Goal: Task Accomplishment & Management: Use online tool/utility

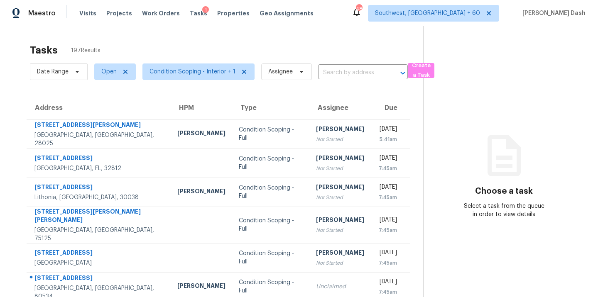
click at [208, 40] on div "Tasks 197 Results" at bounding box center [226, 50] width 393 height 22
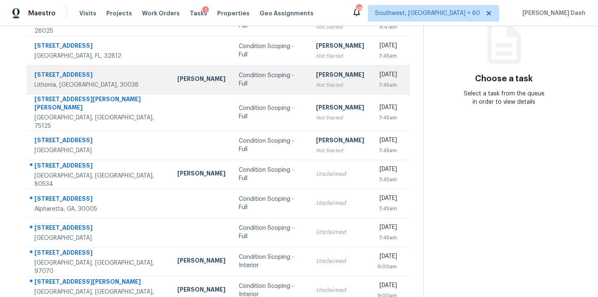
scroll to position [135, 0]
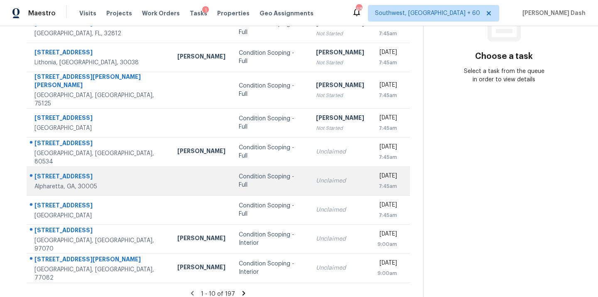
click at [232, 167] on td "Condition Scoping - Full" at bounding box center [270, 181] width 77 height 29
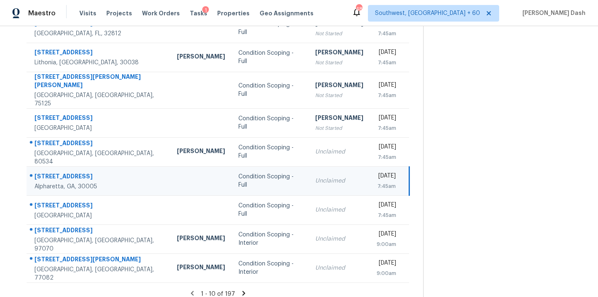
scroll to position [0, 0]
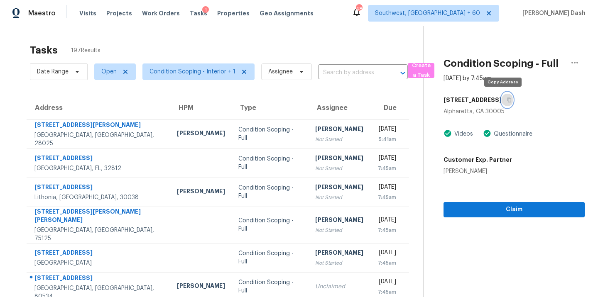
click at [507, 98] on icon "button" at bounding box center [509, 100] width 5 height 5
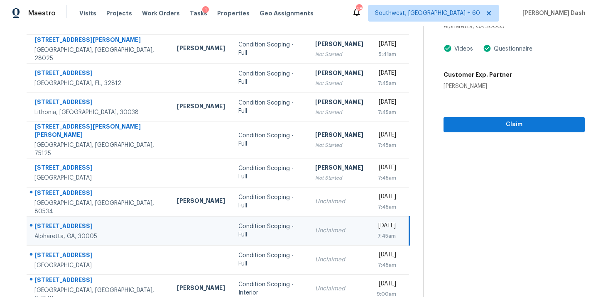
scroll to position [77, 0]
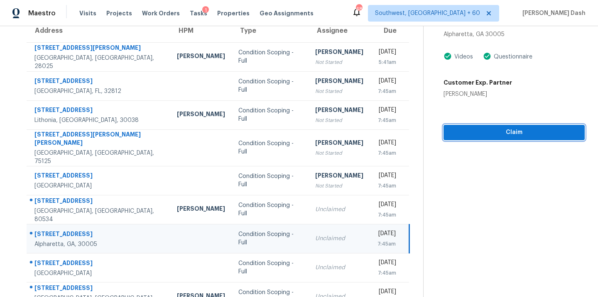
click at [513, 133] on span "Claim" at bounding box center [514, 133] width 128 height 10
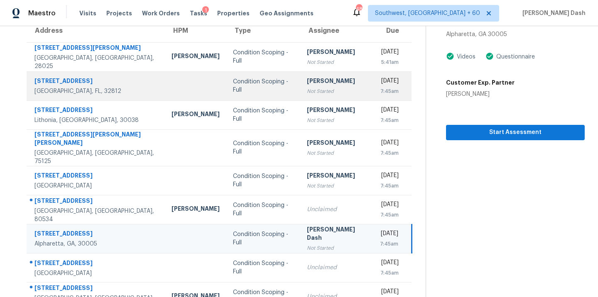
scroll to position [119, 0]
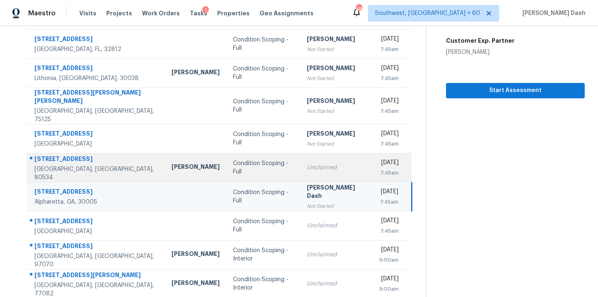
click at [165, 153] on td "John Gonzalez" at bounding box center [195, 167] width 61 height 29
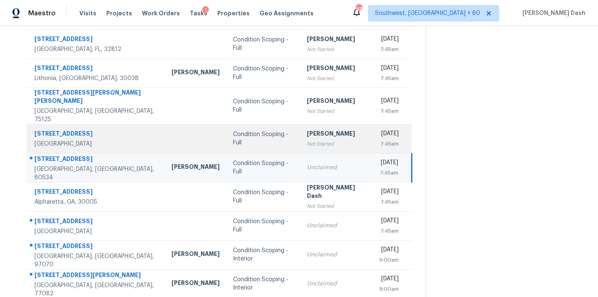
scroll to position [0, 0]
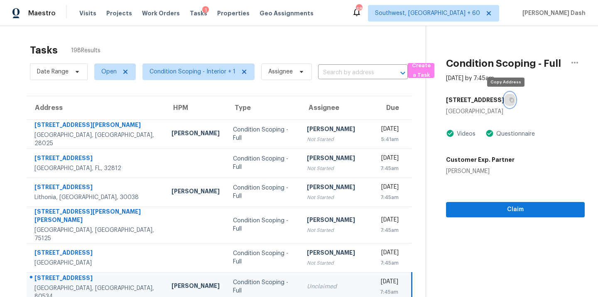
click at [508, 94] on button "button" at bounding box center [509, 100] width 11 height 15
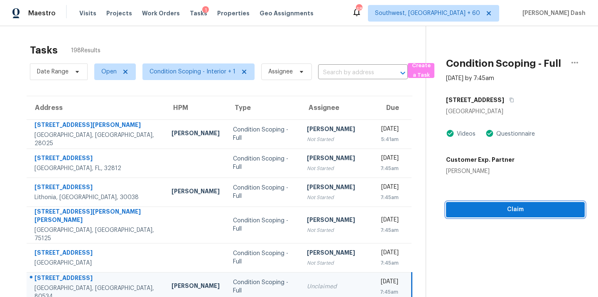
click at [508, 210] on span "Claim" at bounding box center [515, 210] width 125 height 10
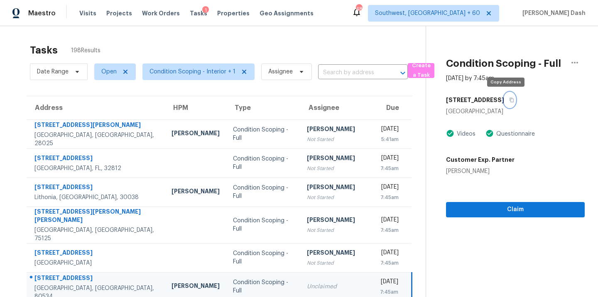
click at [510, 102] on icon "button" at bounding box center [512, 100] width 4 height 5
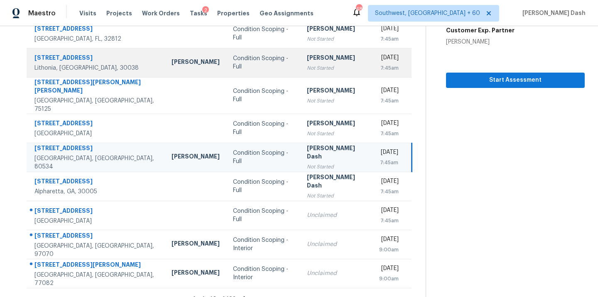
scroll to position [135, 0]
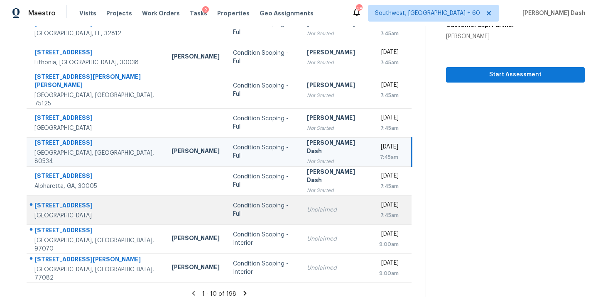
click at [165, 211] on td at bounding box center [195, 210] width 61 height 29
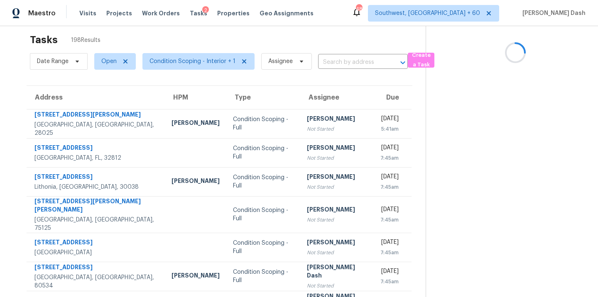
scroll to position [0, 0]
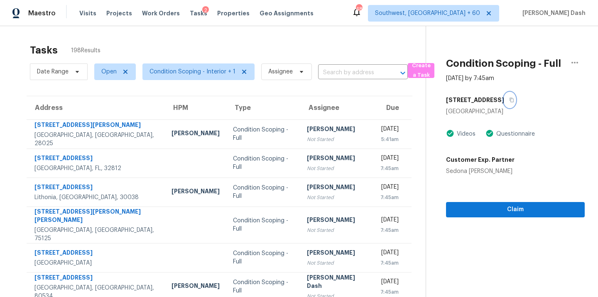
click at [507, 96] on button "button" at bounding box center [509, 100] width 11 height 15
click at [491, 207] on span "Claim" at bounding box center [515, 210] width 125 height 10
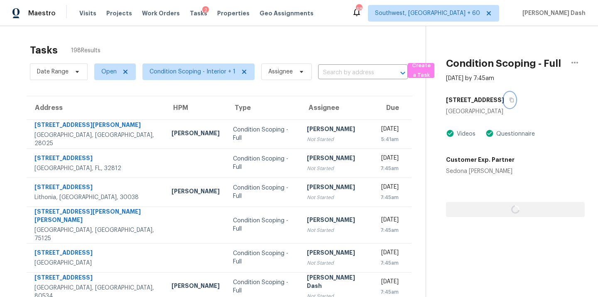
click at [508, 104] on button "button" at bounding box center [509, 100] width 11 height 15
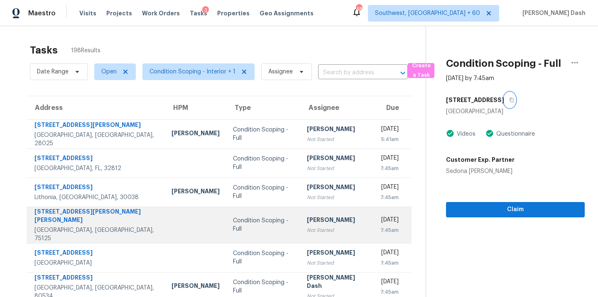
scroll to position [135, 0]
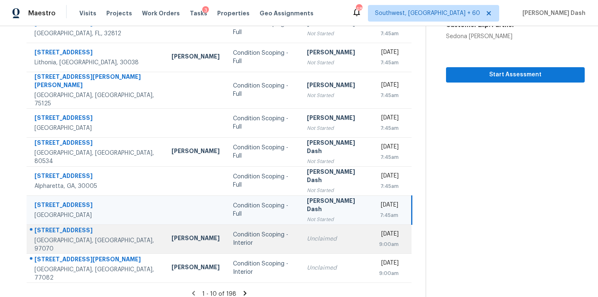
click at [233, 231] on div "Condition Scoping - Interior" at bounding box center [263, 239] width 61 height 17
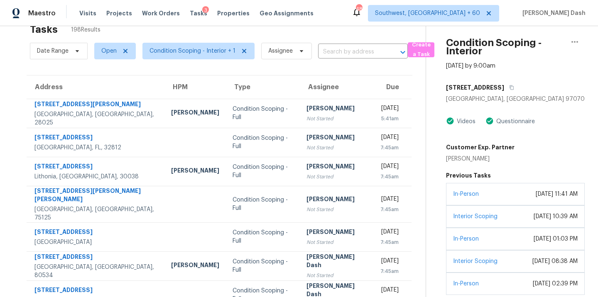
scroll to position [17, 0]
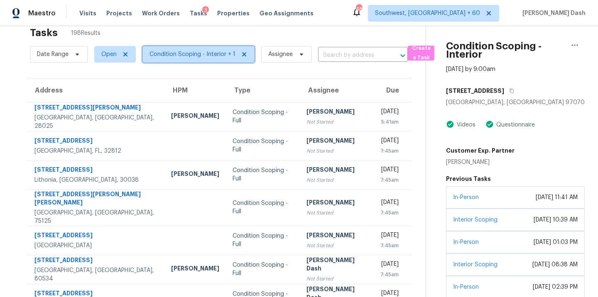
click at [223, 53] on span "Condition Scoping - Interior + 1" at bounding box center [193, 54] width 86 height 8
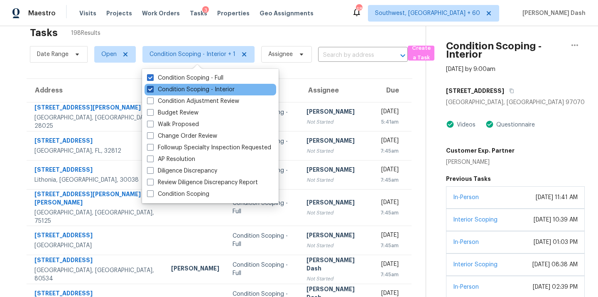
click at [209, 90] on label "Condition Scoping - Interior" at bounding box center [191, 90] width 88 height 8
click at [152, 90] on input "Condition Scoping - Interior" at bounding box center [149, 88] width 5 height 5
checkbox input "false"
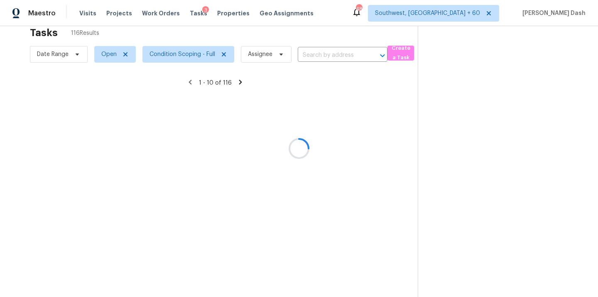
click at [101, 121] on div at bounding box center [299, 148] width 598 height 297
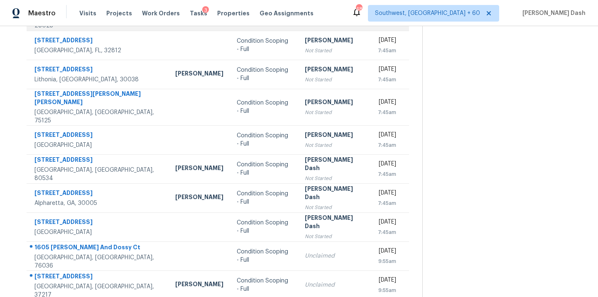
scroll to position [135, 0]
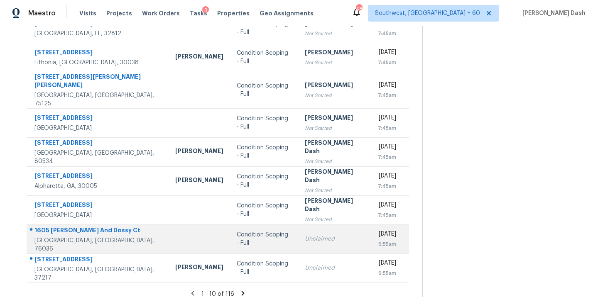
click at [305, 235] on div "Unclaimed" at bounding box center [335, 239] width 60 height 8
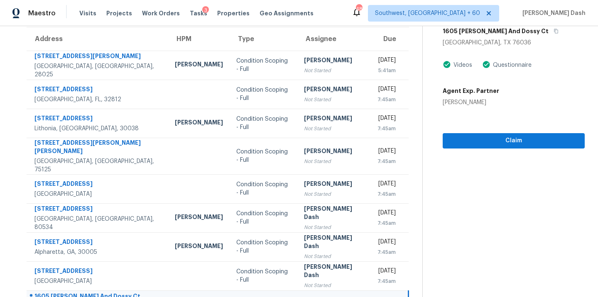
scroll to position [69, 0]
click at [549, 34] on button "button" at bounding box center [554, 31] width 11 height 15
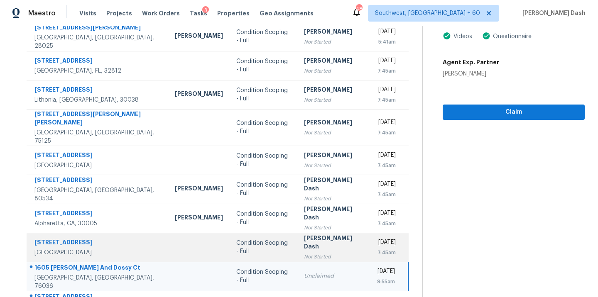
scroll to position [135, 0]
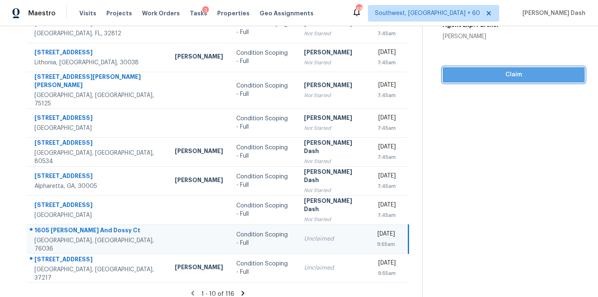
click at [486, 81] on button "Claim" at bounding box center [514, 74] width 142 height 15
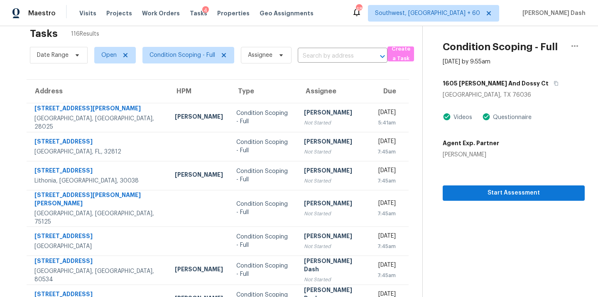
scroll to position [12, 0]
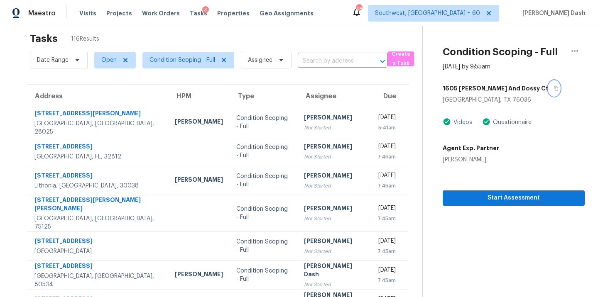
click at [549, 88] on button "button" at bounding box center [554, 88] width 11 height 15
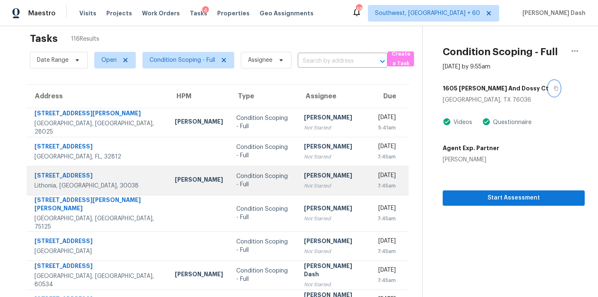
scroll to position [135, 0]
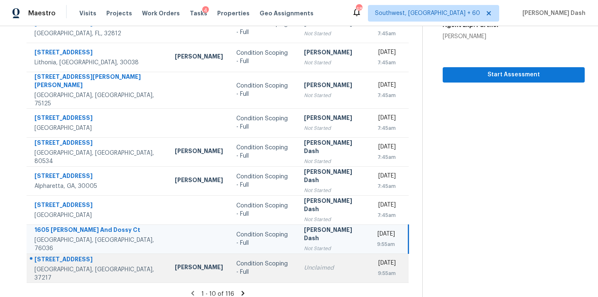
click at [241, 254] on td "Condition Scoping - Full" at bounding box center [264, 268] width 68 height 29
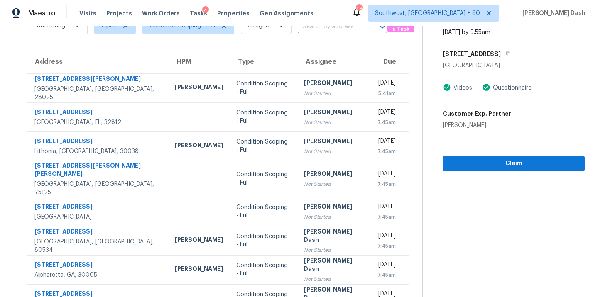
scroll to position [6, 0]
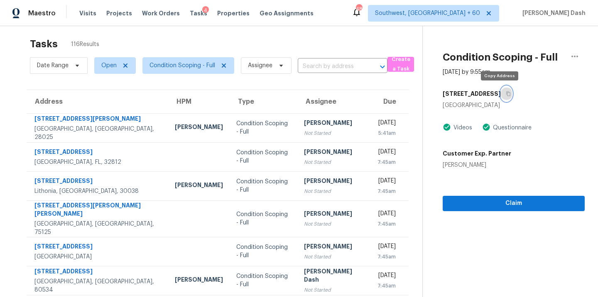
click at [501, 96] on button "button" at bounding box center [506, 93] width 11 height 15
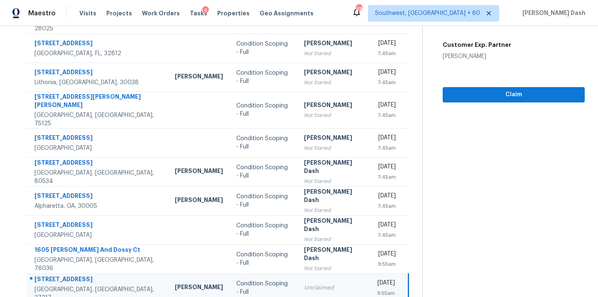
scroll to position [135, 0]
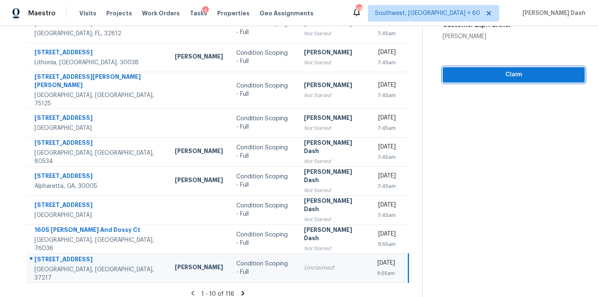
click at [514, 71] on span "Claim" at bounding box center [513, 75] width 129 height 10
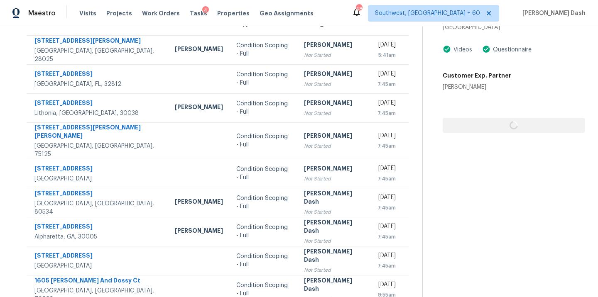
scroll to position [37, 0]
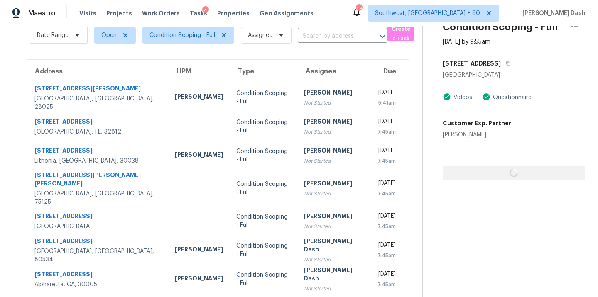
click at [505, 65] on div "3880 Priest Lake Dr" at bounding box center [514, 63] width 142 height 15
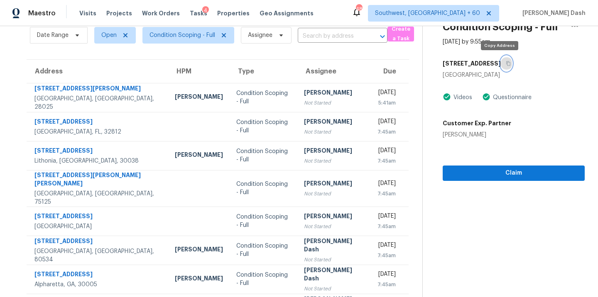
click at [506, 65] on icon "button" at bounding box center [508, 63] width 5 height 5
click at [311, 35] on input "text" at bounding box center [331, 36] width 66 height 13
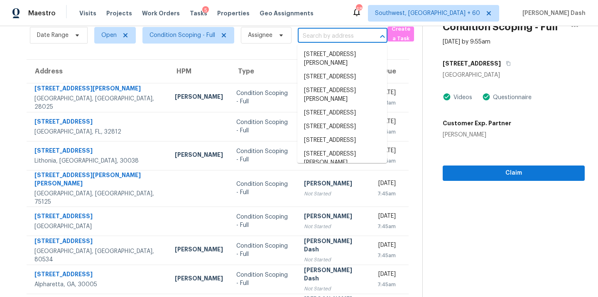
click at [232, 56] on section "Tasks 116 Results Date Range Open Condition Scoping - Full Assignee ​ Create a …" at bounding box center [217, 203] width 409 height 401
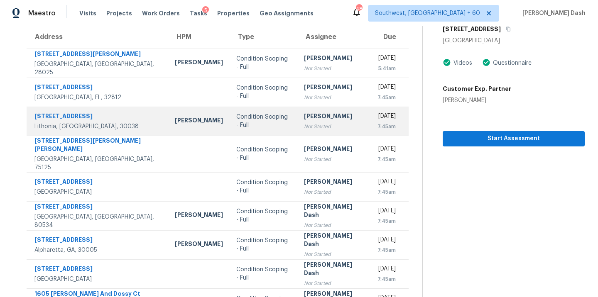
scroll to position [135, 0]
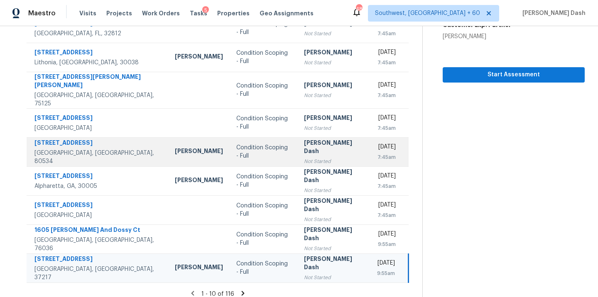
click at [248, 145] on td "Condition Scoping - Full" at bounding box center [264, 151] width 68 height 29
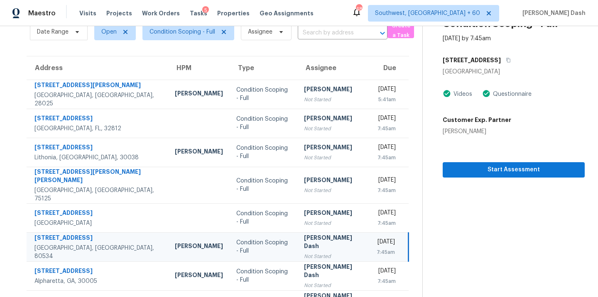
scroll to position [22, 0]
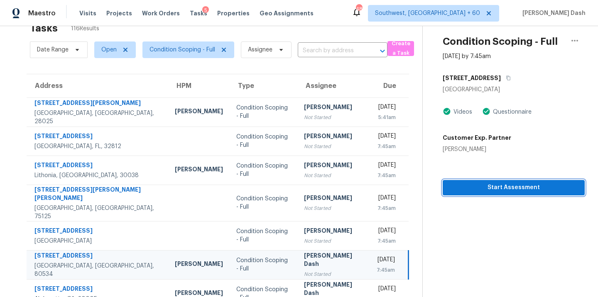
click at [493, 187] on span "Start Assessment" at bounding box center [513, 188] width 129 height 10
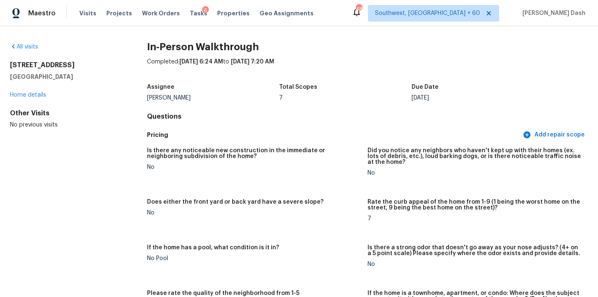
scroll to position [1140, 0]
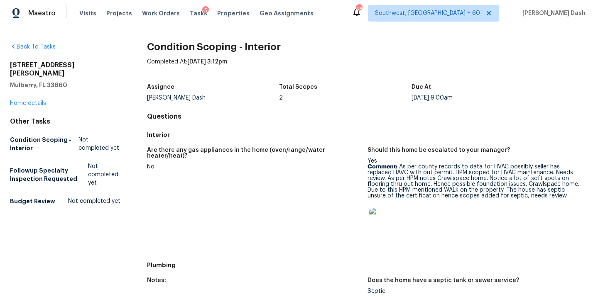
scroll to position [228, 0]
